Goal: Task Accomplishment & Management: Complete application form

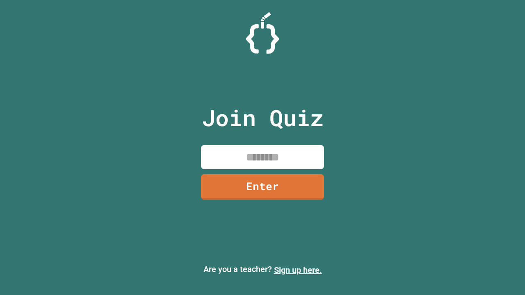
click at [298, 270] on link "Sign up here." at bounding box center [298, 271] width 48 height 10
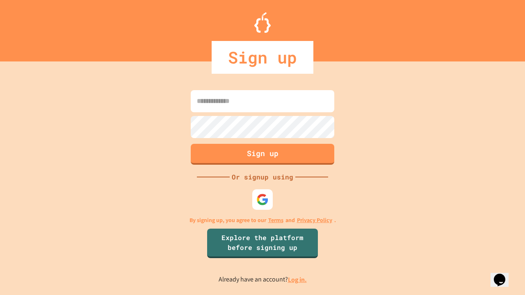
click at [298, 280] on link "Log in." at bounding box center [297, 280] width 19 height 9
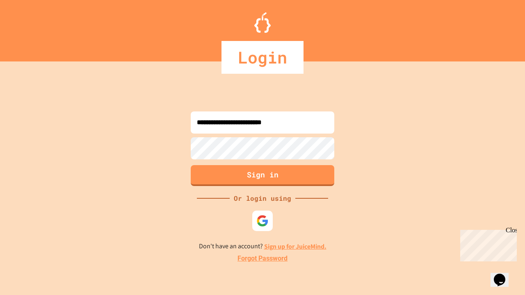
type input "**********"
